Goal: Transaction & Acquisition: Obtain resource

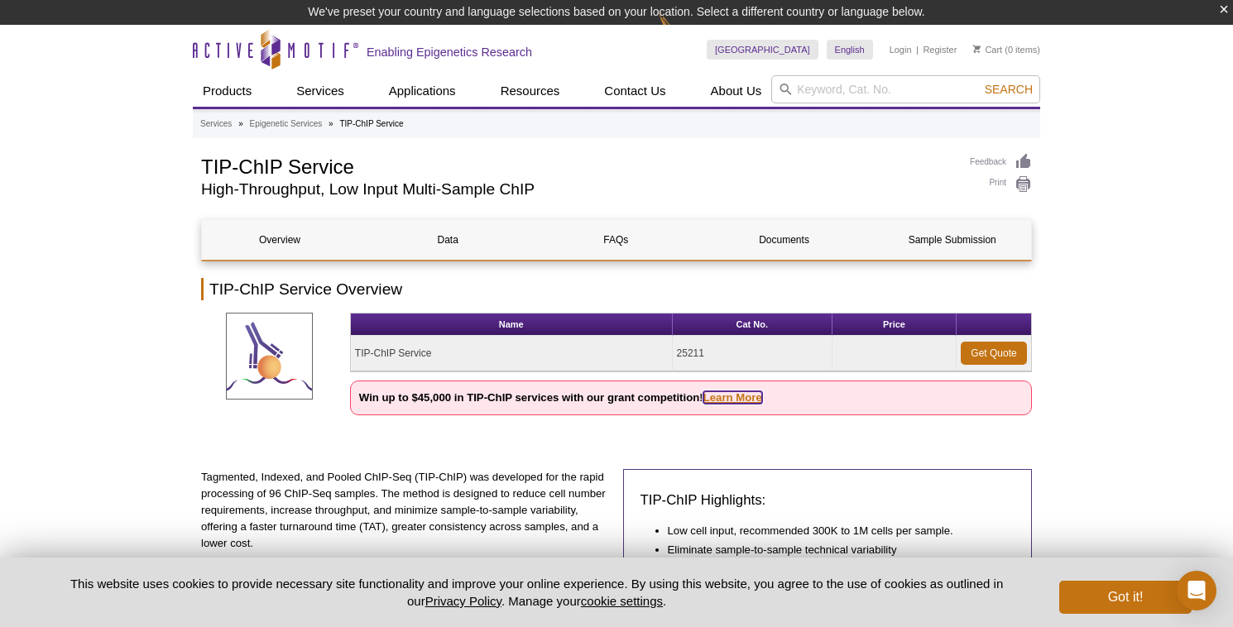
click at [723, 397] on link "Learn More" at bounding box center [733, 397] width 59 height 12
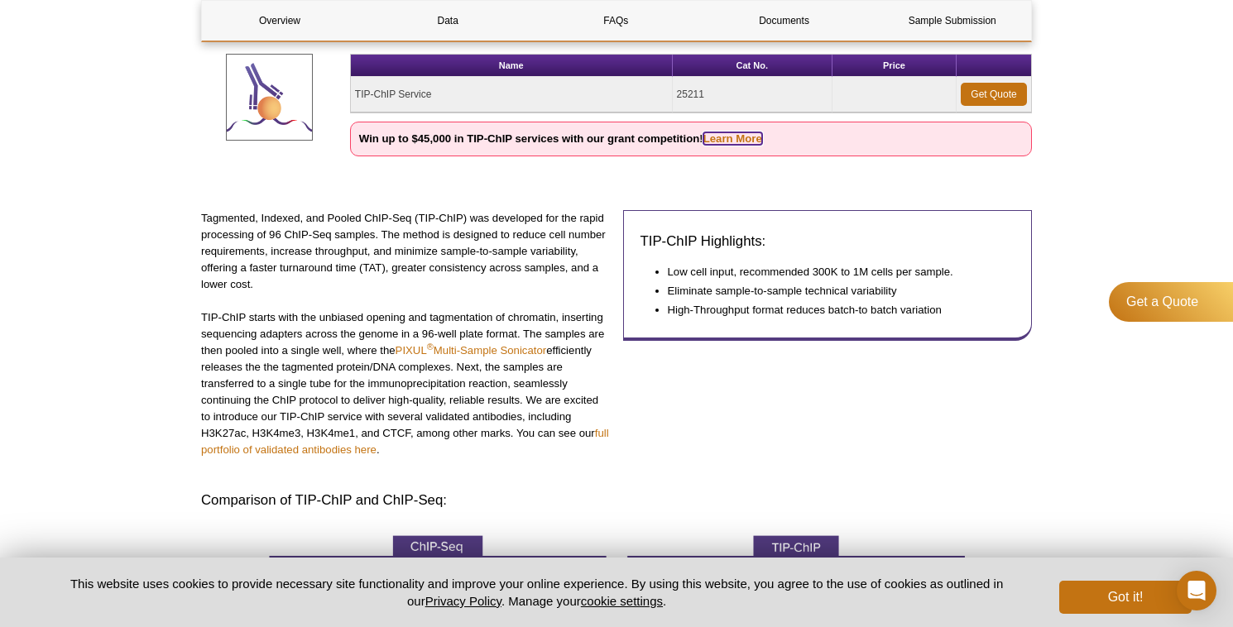
scroll to position [200, 0]
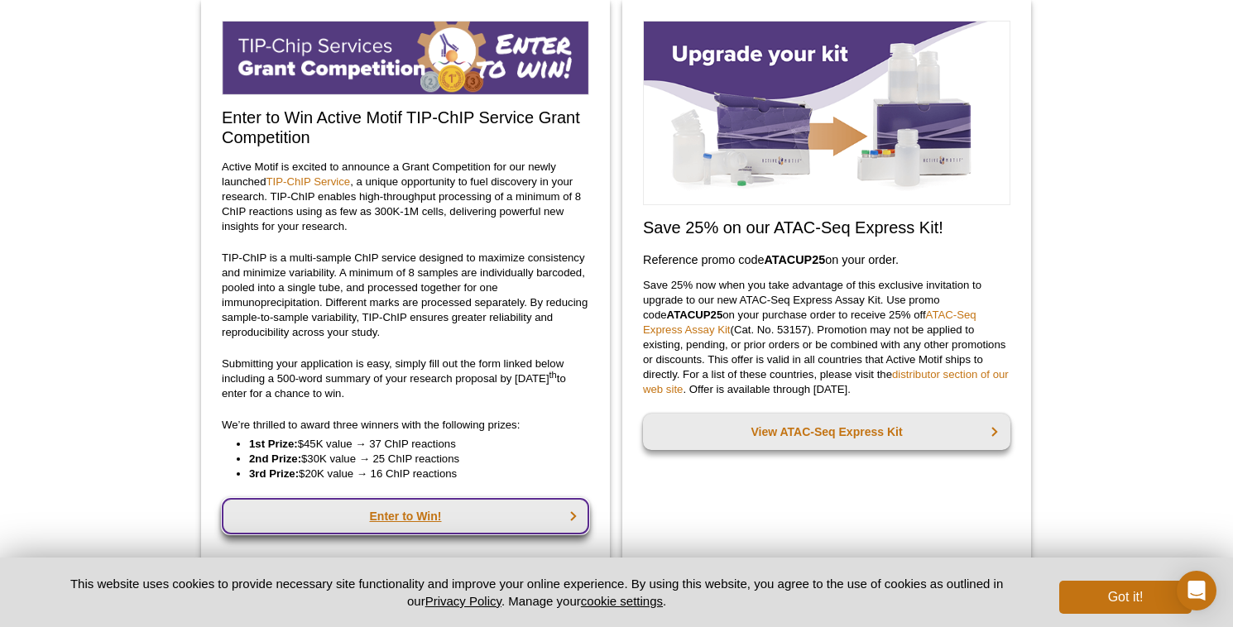
click at [497, 522] on link "Enter to Win!" at bounding box center [405, 516] width 367 height 36
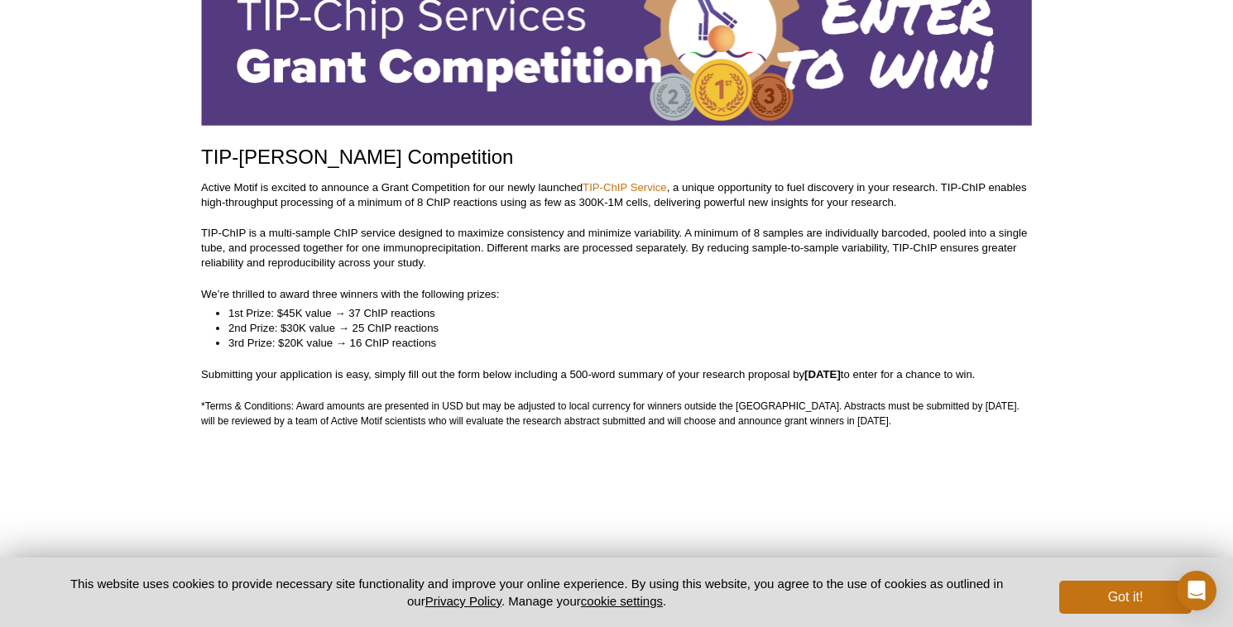
scroll to position [148, 0]
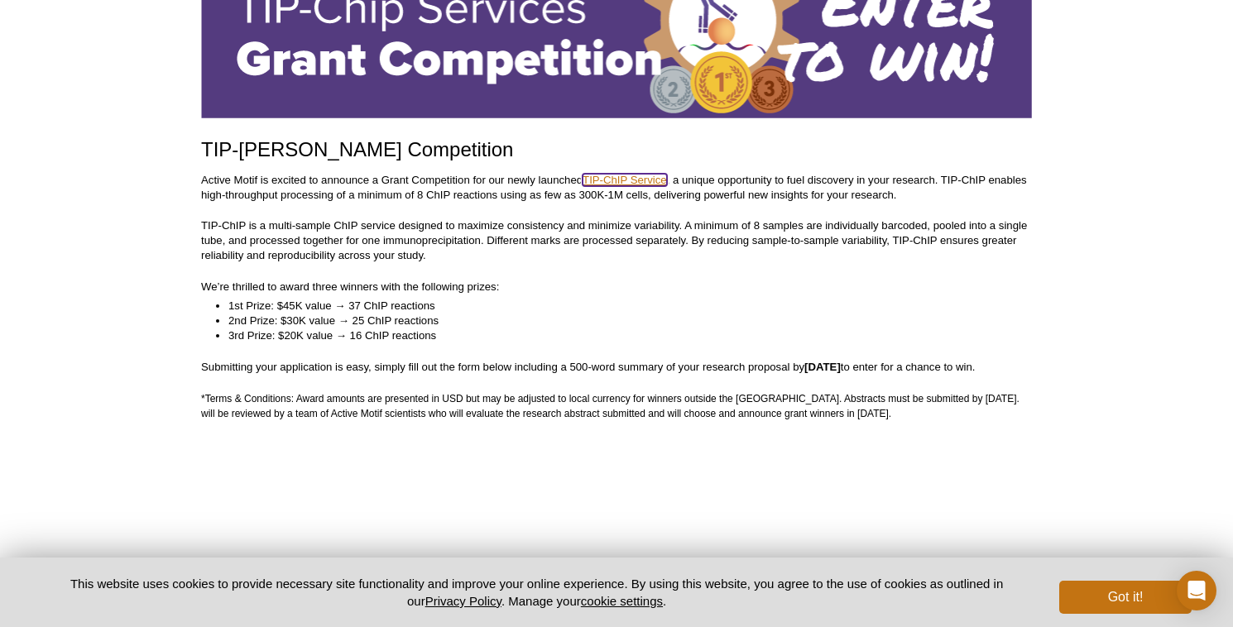
click at [649, 178] on link "TIP-ChIP Service" at bounding box center [625, 180] width 84 height 12
click at [636, 183] on link "TIP-ChIP Service" at bounding box center [625, 180] width 84 height 12
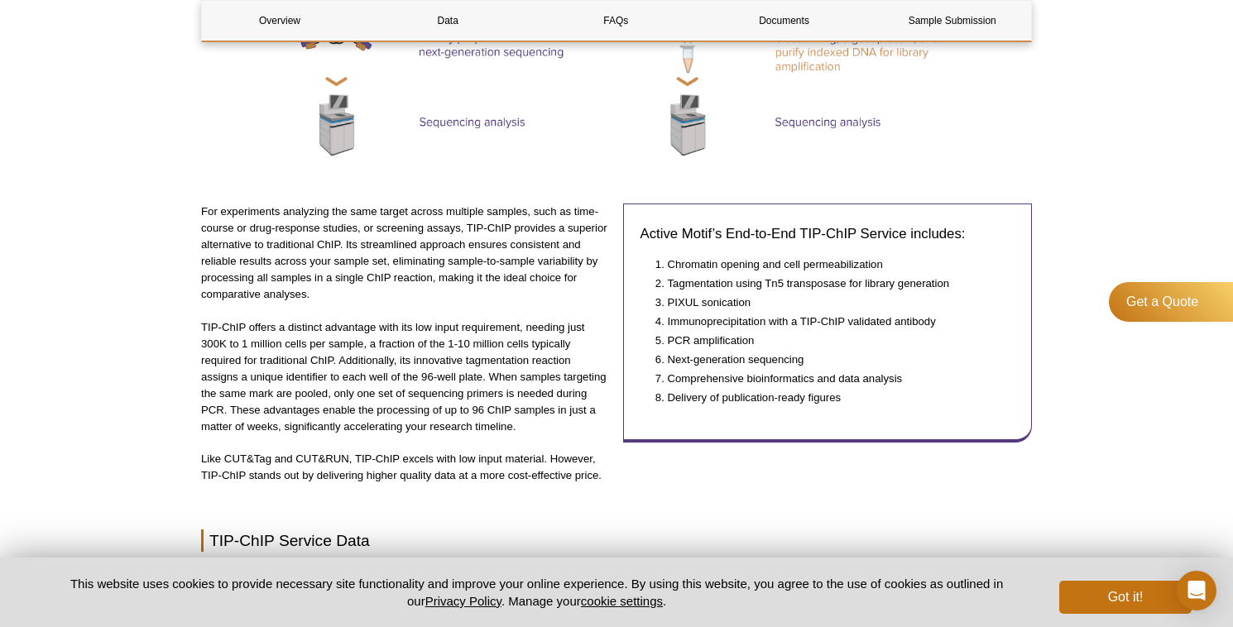
scroll to position [1148, 0]
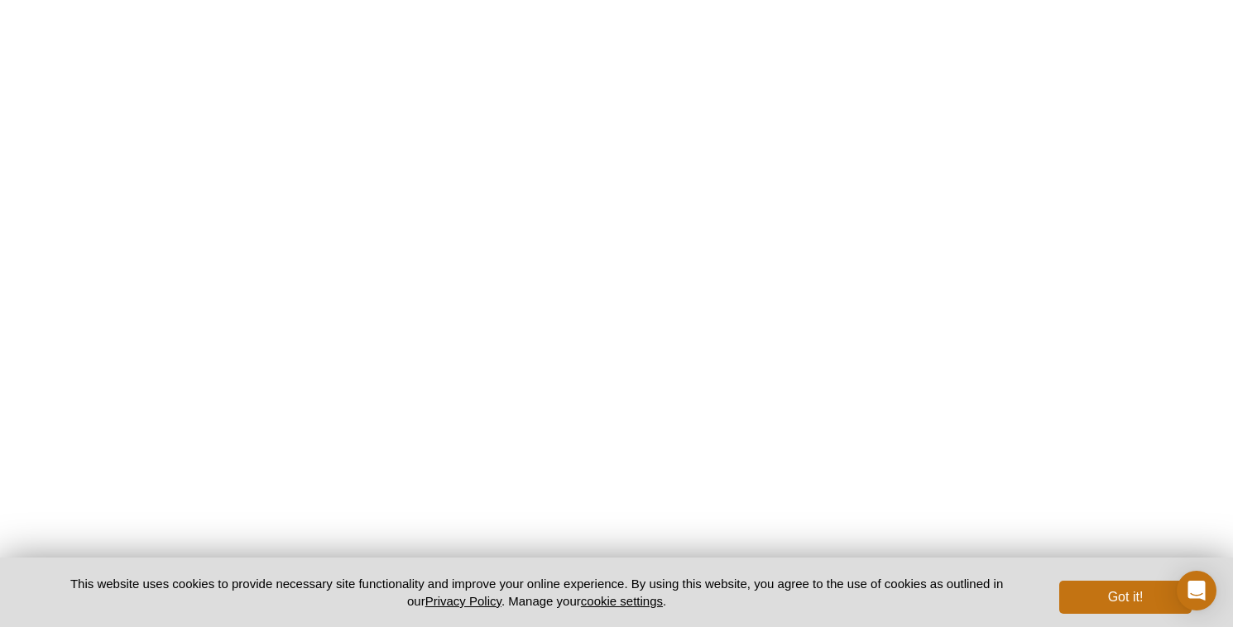
scroll to position [3104, 0]
